Goal: Task Accomplishment & Management: Manage account settings

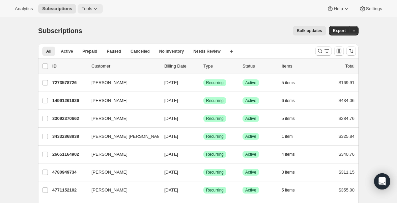
click at [94, 7] on icon at bounding box center [95, 8] width 7 height 7
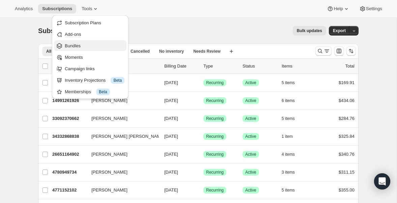
click at [74, 45] on span "Bundles" at bounding box center [73, 45] width 16 height 5
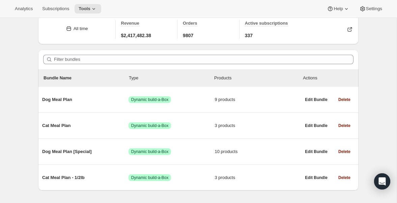
scroll to position [43, 0]
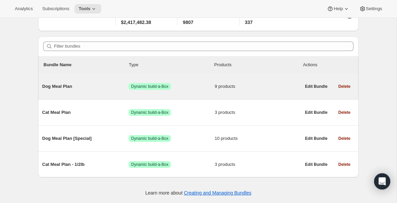
click at [59, 83] on span "Dog Meal Plan" at bounding box center [85, 86] width 86 height 7
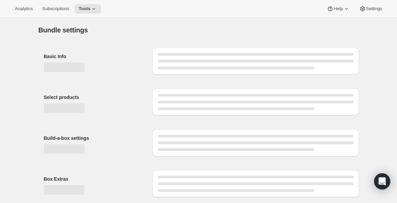
type input "Dog Meal Plan"
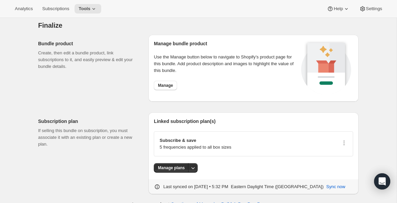
scroll to position [768, 0]
